Goal: Information Seeking & Learning: Understand process/instructions

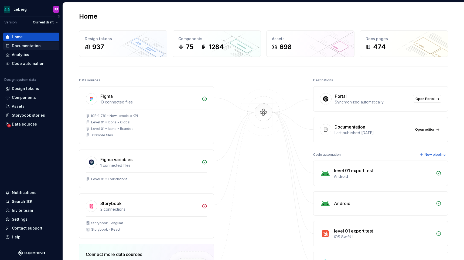
click at [16, 47] on div "Documentation" at bounding box center [26, 45] width 29 height 5
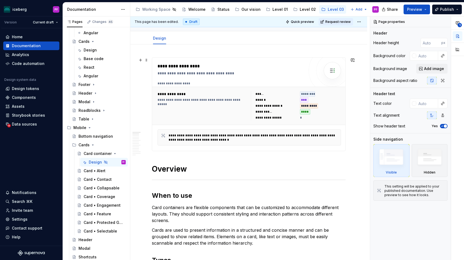
scroll to position [6, 0]
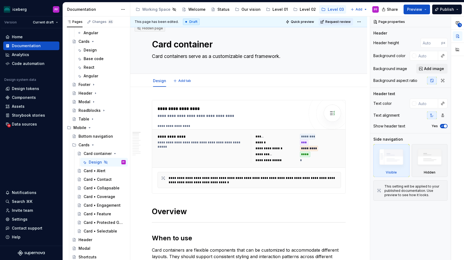
type textarea "*"
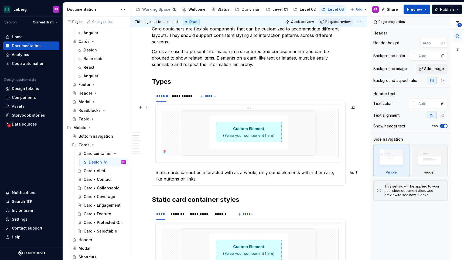
scroll to position [233, 0]
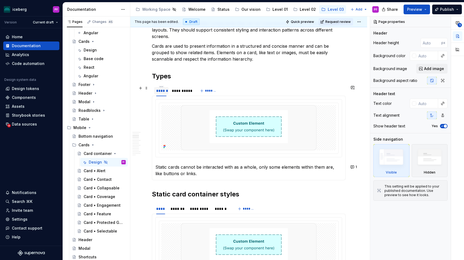
click at [163, 88] on div "******" at bounding box center [161, 91] width 15 height 8
click at [163, 88] on div "******" at bounding box center [161, 90] width 10 height 5
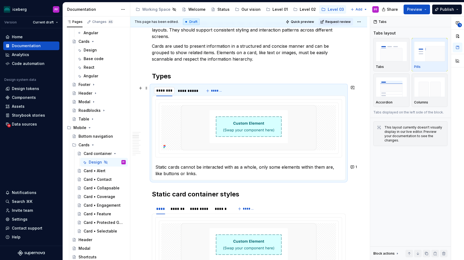
type input "**********"
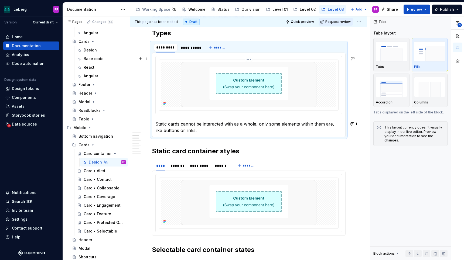
scroll to position [279, 0]
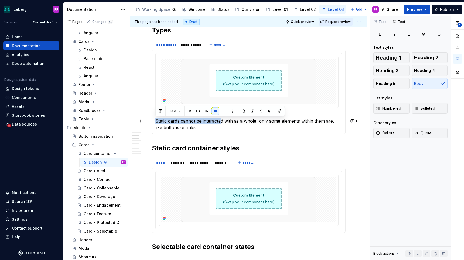
drag, startPoint x: 156, startPoint y: 120, endPoint x: 220, endPoint y: 123, distance: 64.0
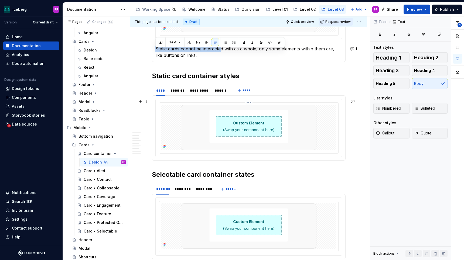
scroll to position [356, 0]
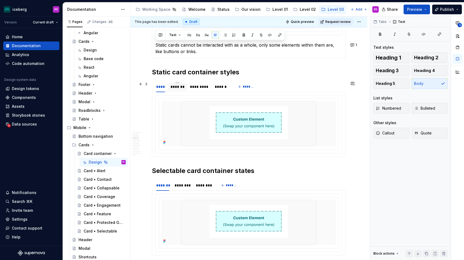
click at [174, 85] on div "*******" at bounding box center [177, 86] width 14 height 5
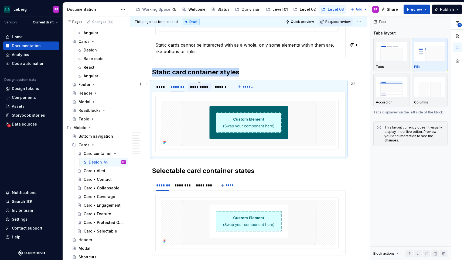
click at [196, 87] on div "*********" at bounding box center [200, 86] width 20 height 5
click at [221, 90] on div "******" at bounding box center [222, 87] width 18 height 8
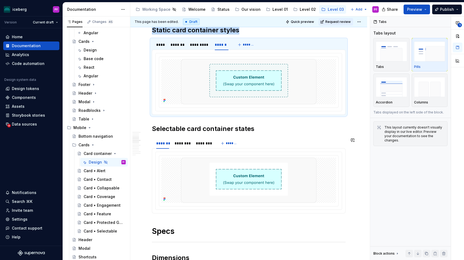
scroll to position [398, 0]
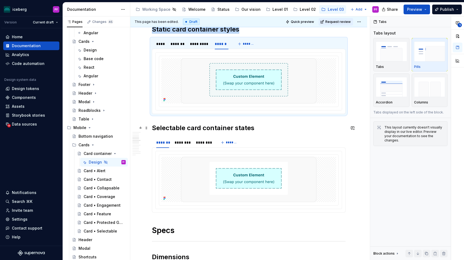
click at [153, 126] on h2 "Selectable card container states" at bounding box center [249, 128] width 194 height 9
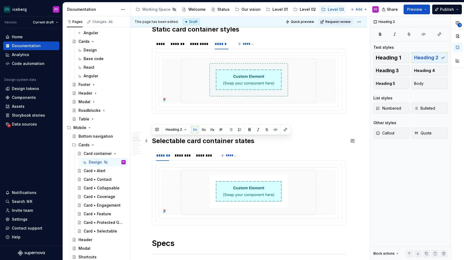
drag, startPoint x: 154, startPoint y: 139, endPoint x: 259, endPoint y: 138, distance: 105.2
click at [259, 139] on h2 "Selectable card container states" at bounding box center [249, 141] width 194 height 9
copy h2 "Selectable card container states"
click at [169, 122] on p at bounding box center [249, 124] width 194 height 6
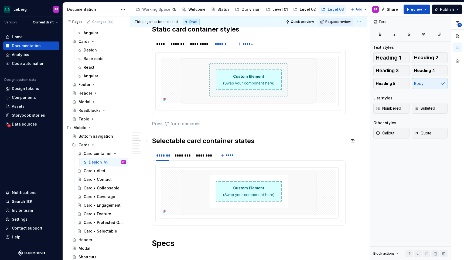
click at [175, 140] on h2 "Selectable card container states" at bounding box center [249, 141] width 194 height 9
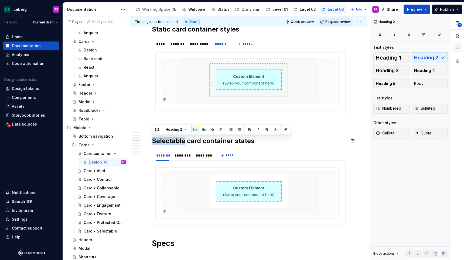
copy h2 "Selectable card container states"
click at [162, 121] on p at bounding box center [249, 124] width 194 height 6
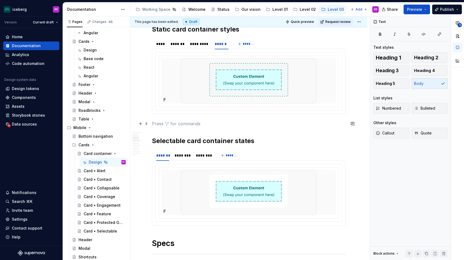
paste div
click at [163, 126] on p "Selectable card container states" at bounding box center [249, 124] width 194 height 6
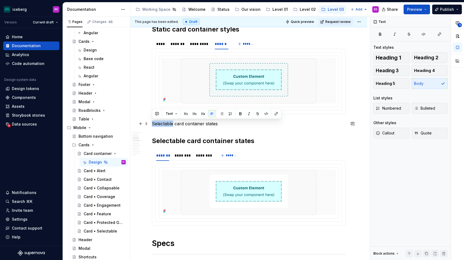
click at [163, 126] on p "Selectable card container states" at bounding box center [249, 124] width 194 height 6
drag, startPoint x: 224, startPoint y: 123, endPoint x: 141, endPoint y: 122, distance: 83.9
click at [186, 114] on button "button" at bounding box center [186, 114] width 8 height 8
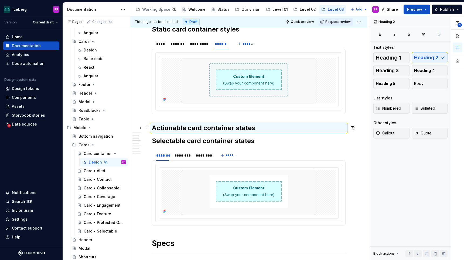
click at [256, 129] on h2 "Actionable card container states" at bounding box center [249, 128] width 194 height 9
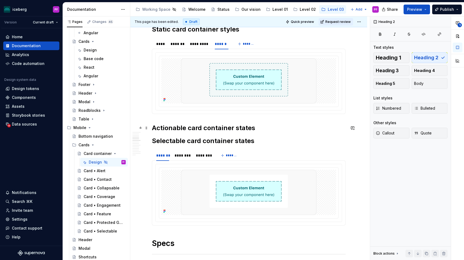
click at [256, 129] on h2 "Actionable card container states" at bounding box center [249, 128] width 194 height 9
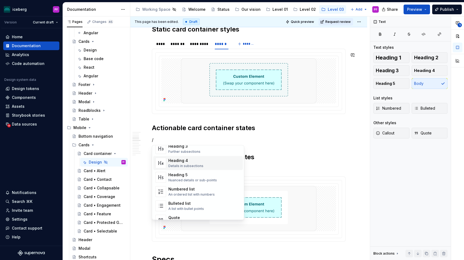
scroll to position [57, 0]
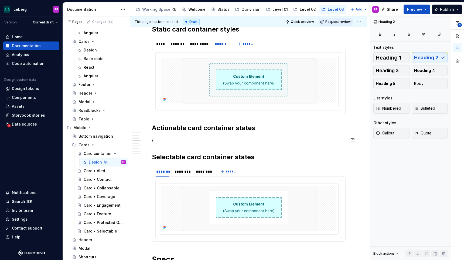
scroll to position [427, 0]
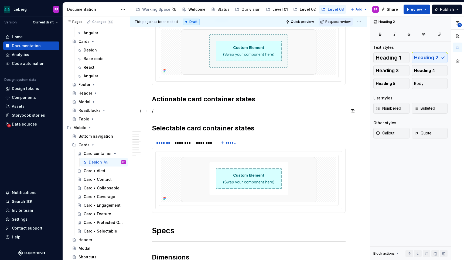
click at [162, 110] on p "/" at bounding box center [249, 111] width 194 height 6
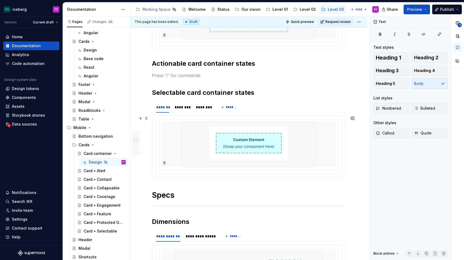
scroll to position [464, 0]
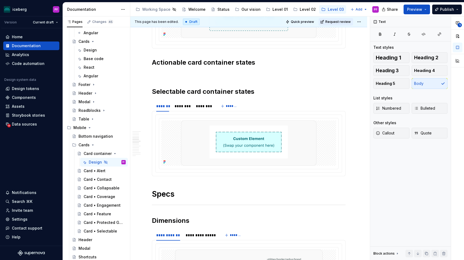
type textarea "*"
